Goal: Find specific page/section: Find specific page/section

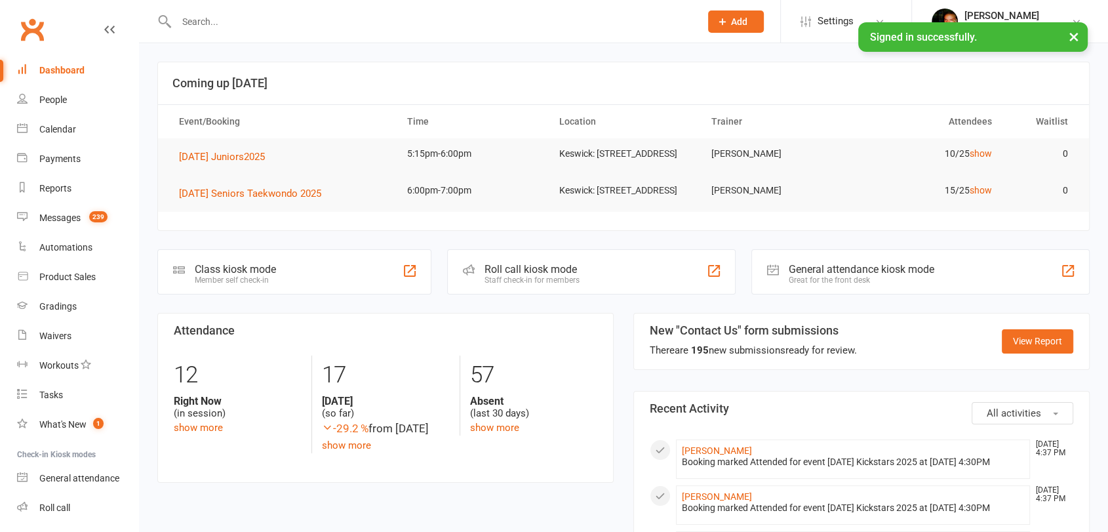
click at [262, 26] on input "text" at bounding box center [431, 21] width 519 height 18
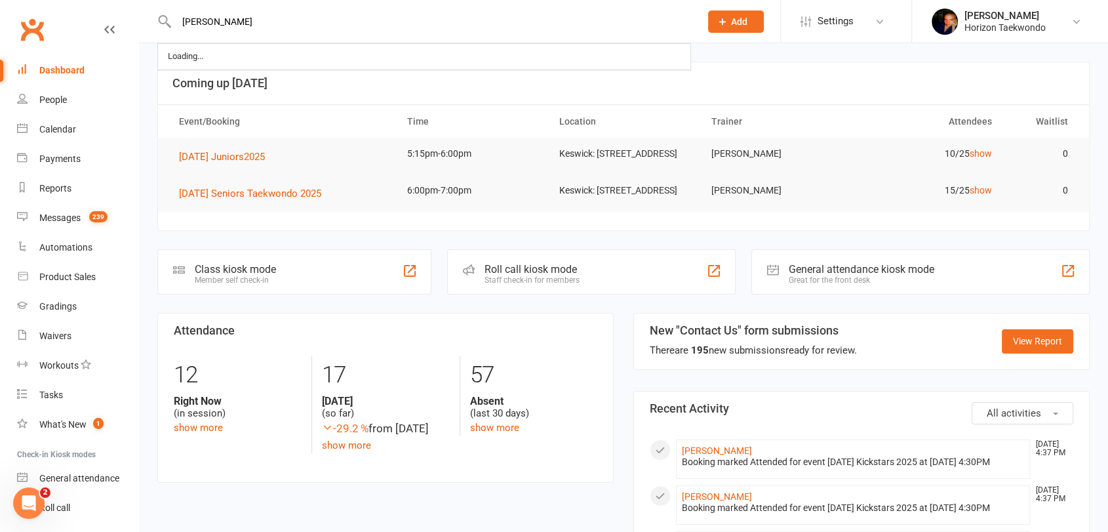
type input "[PERSON_NAME]"
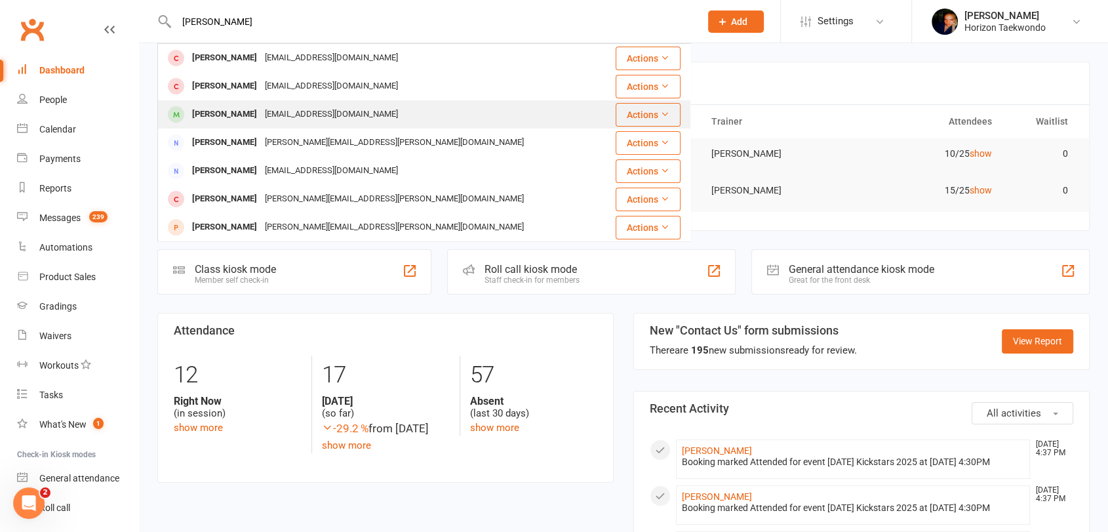
click at [219, 117] on div "[PERSON_NAME]" at bounding box center [224, 114] width 73 height 19
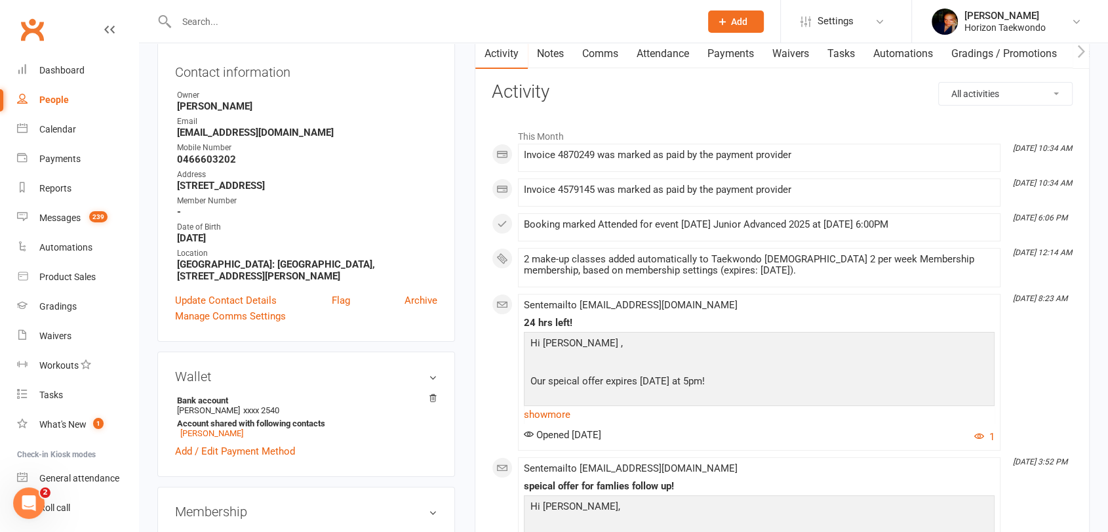
scroll to position [174, 0]
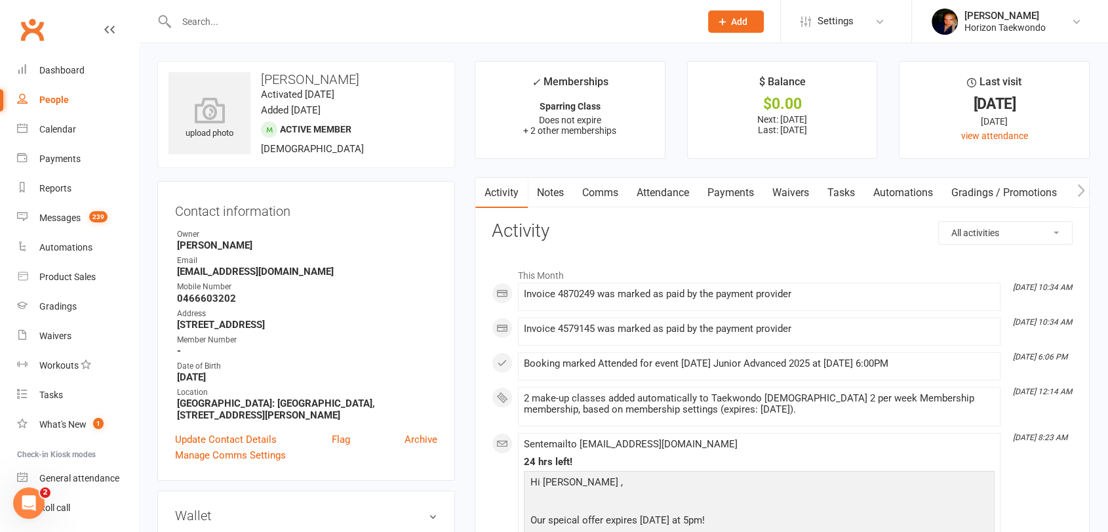
scroll to position [0, 0]
